Goal: Task Accomplishment & Management: Use online tool/utility

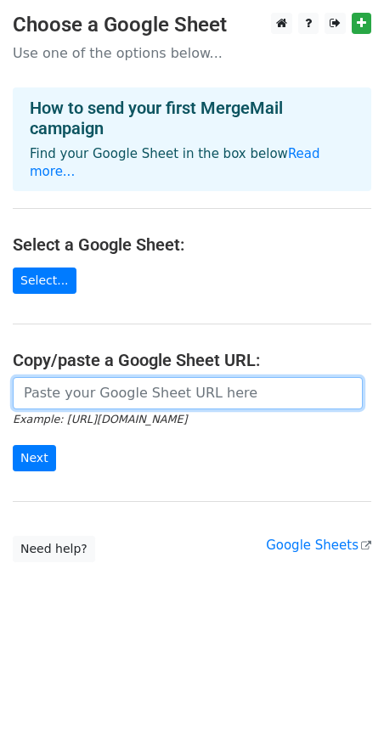
click at [155, 384] on input "url" at bounding box center [188, 393] width 350 height 32
paste input "https://docs.google.com/spreadsheets/d/1trxdgBzEttLB7RWZP0M5q7i9XS_QatYgzgD4v8P…"
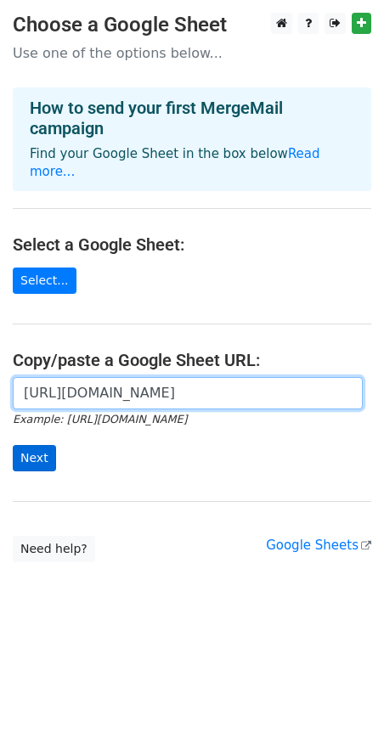
type input "https://docs.google.com/spreadsheets/d/1trxdgBzEttLB7RWZP0M5q7i9XS_QatYgzgD4v8P…"
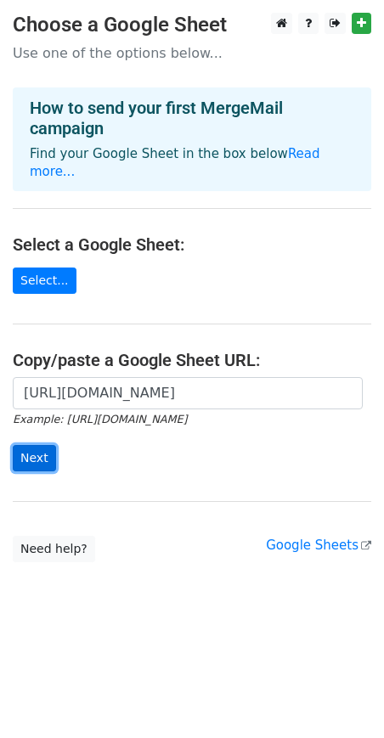
click at [26, 445] on input "Next" at bounding box center [34, 458] width 43 height 26
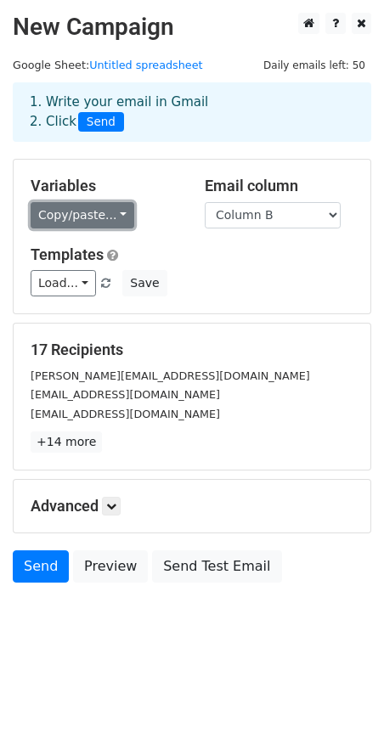
click at [98, 207] on link "Copy/paste..." at bounding box center [83, 215] width 104 height 26
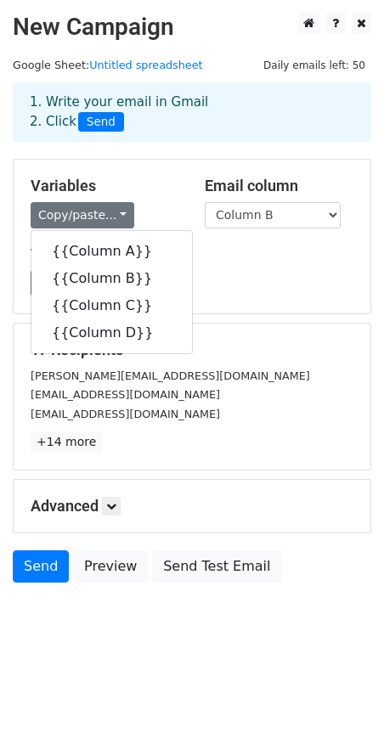
click at [254, 302] on div "Variables Copy/paste... {{Column A}} {{Column B}} {{Column C}} {{Column D}} Ema…" at bounding box center [192, 237] width 357 height 154
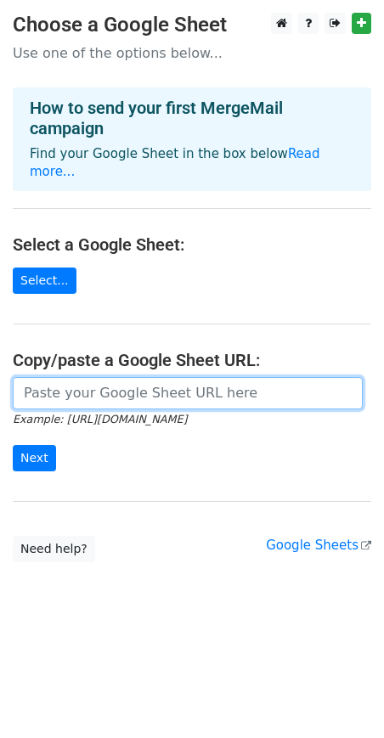
click at [121, 377] on input "url" at bounding box center [188, 393] width 350 height 32
click at [96, 377] on input "url" at bounding box center [188, 393] width 350 height 32
paste input "https://docs.google.com/spreadsheets/d/1trxdgBzEttLB7RWZP0M5q7i9XS_QatYgzgD4v8P…"
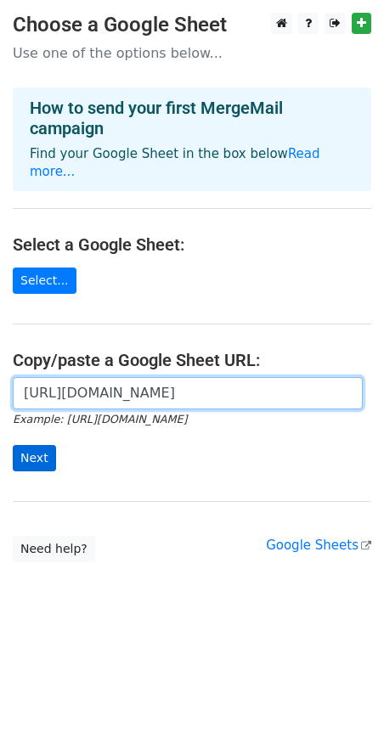
type input "https://docs.google.com/spreadsheets/d/1trxdgBzEttLB7RWZP0M5q7i9XS_QatYgzgD4v8P…"
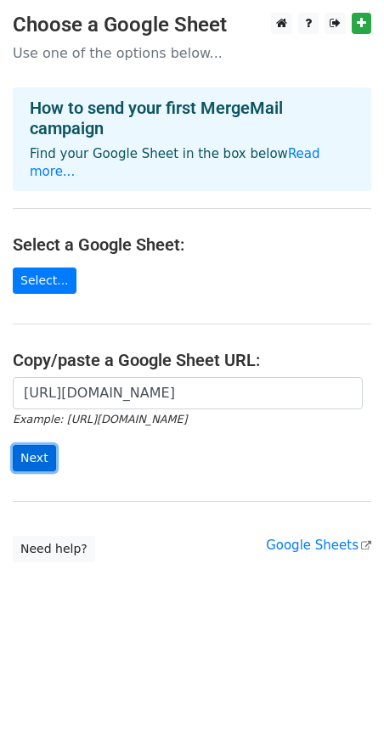
click at [31, 445] on input "Next" at bounding box center [34, 458] width 43 height 26
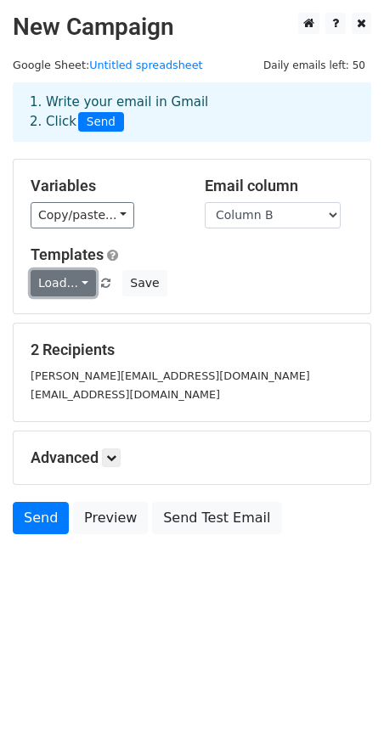
click at [65, 277] on link "Load..." at bounding box center [63, 283] width 65 height 26
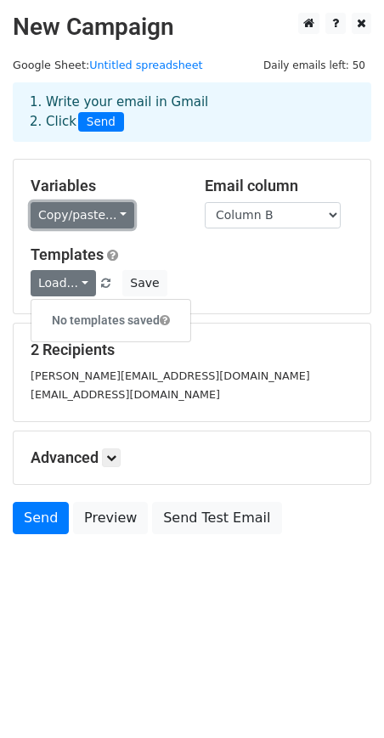
click at [113, 214] on link "Copy/paste..." at bounding box center [83, 215] width 104 height 26
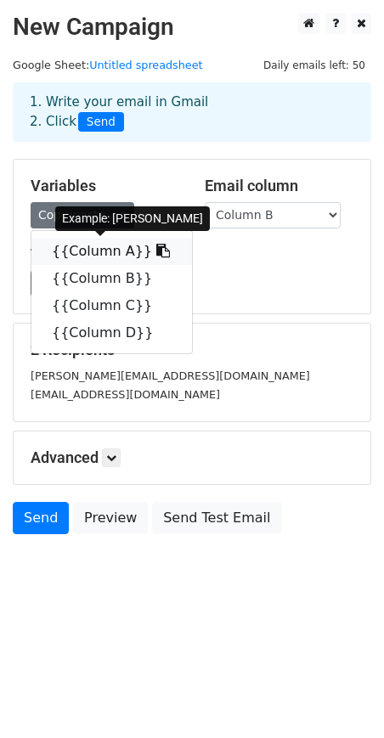
click at [93, 254] on link "{{Column A}}" at bounding box center [111, 251] width 161 height 27
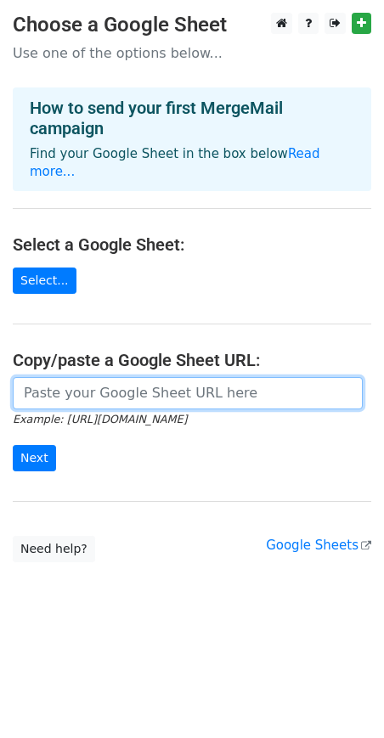
click at [55, 377] on input "url" at bounding box center [188, 393] width 350 height 32
paste input "[URL][DOMAIN_NAME]"
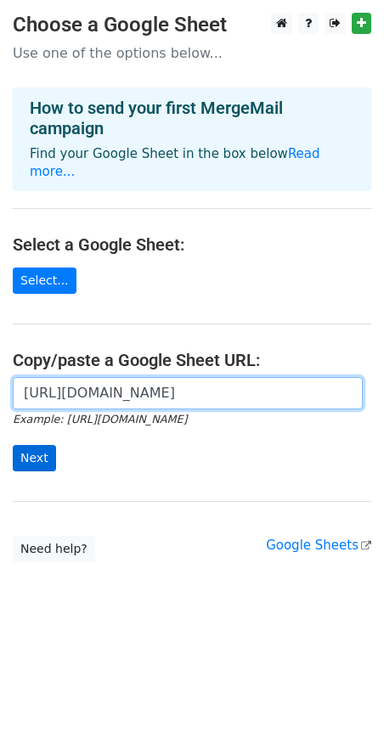
scroll to position [0, 375]
type input "https://docs.google.com/spreadsheets/d/1trxdgBzEttLB7RWZP0M5q7i9XS_QatYgzgD4v8P…"
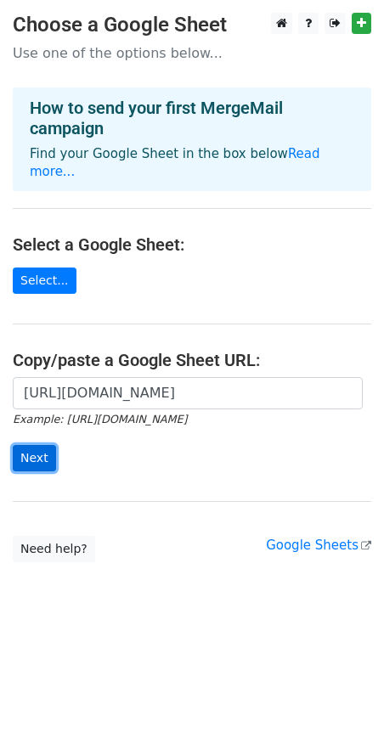
click at [35, 445] on input "Next" at bounding box center [34, 458] width 43 height 26
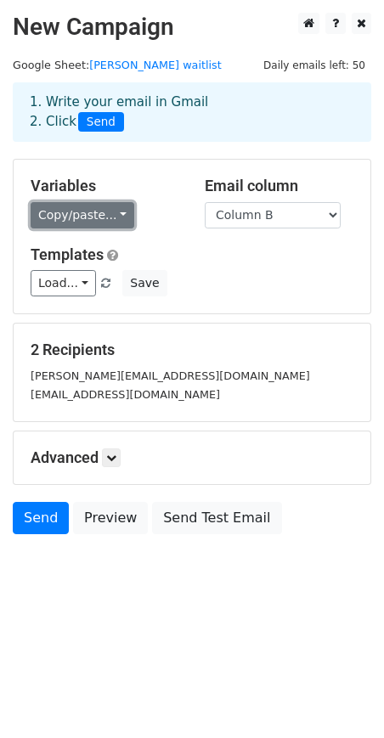
click at [98, 215] on link "Copy/paste..." at bounding box center [83, 215] width 104 height 26
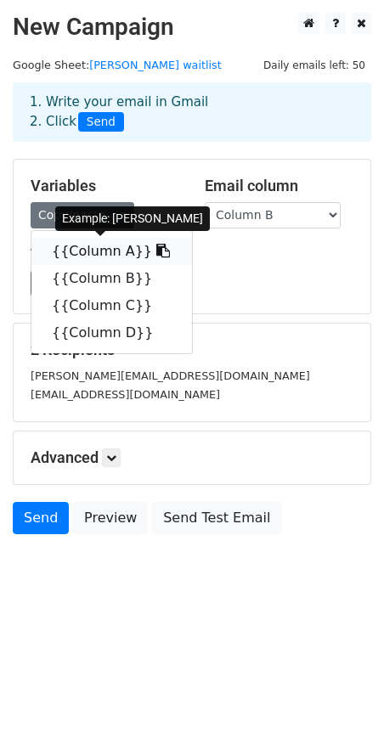
click at [86, 251] on link "{{Column A}}" at bounding box center [111, 251] width 161 height 27
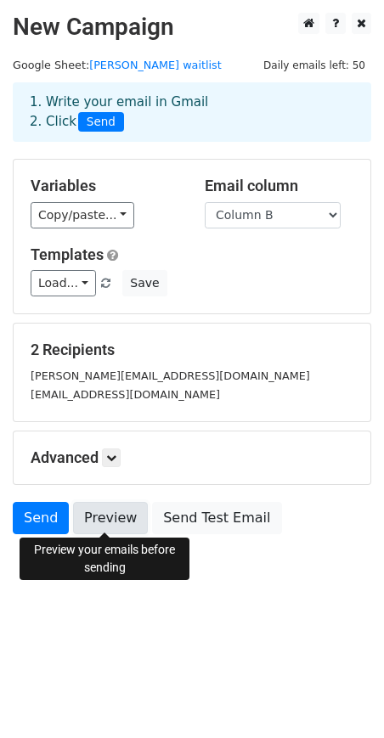
click at [115, 520] on link "Preview" at bounding box center [110, 518] width 75 height 32
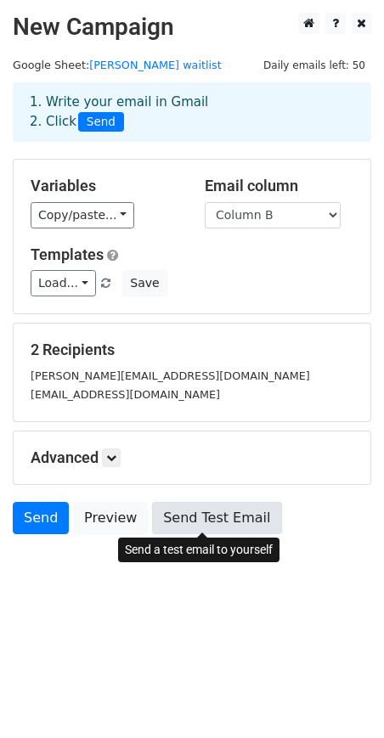
click at [174, 521] on link "Send Test Email" at bounding box center [216, 518] width 129 height 32
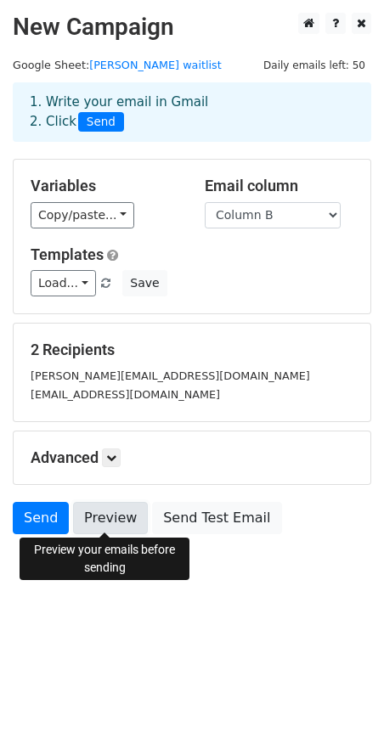
click at [101, 524] on link "Preview" at bounding box center [110, 518] width 75 height 32
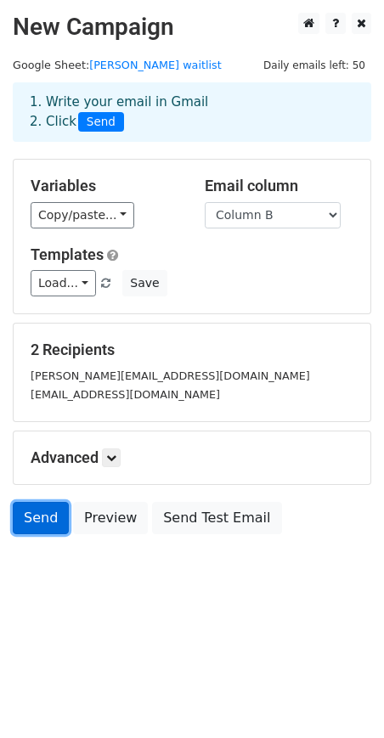
click at [35, 519] on link "Send" at bounding box center [41, 518] width 56 height 32
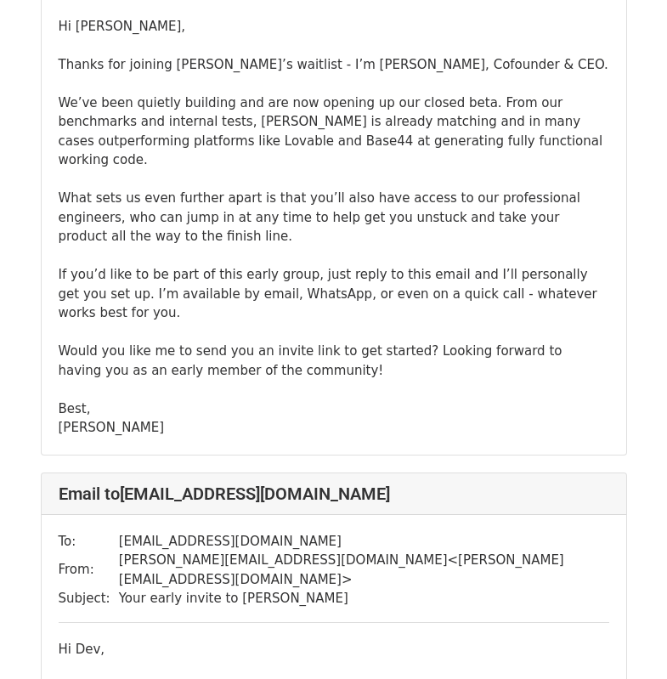
scroll to position [708, 0]
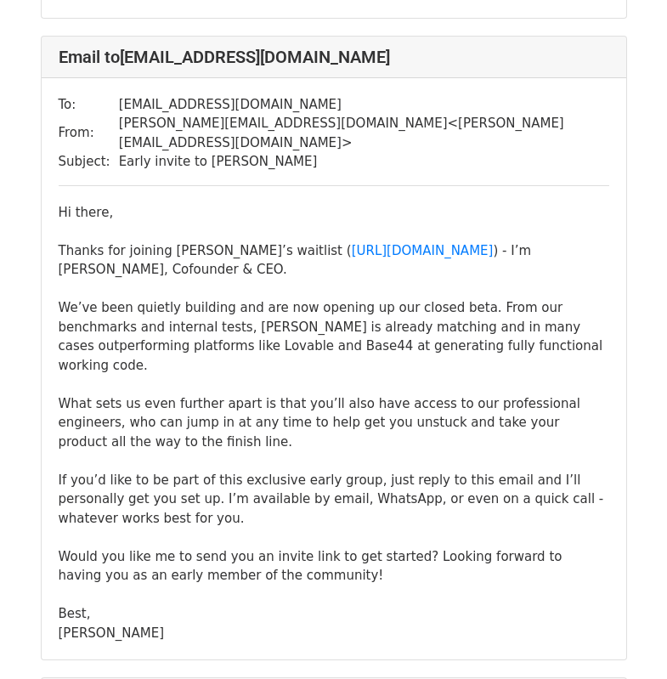
scroll to position [5393, 0]
